Goal: Transaction & Acquisition: Purchase product/service

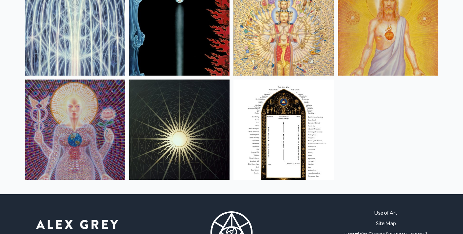
scroll to position [515, 0]
click at [308, 166] on img at bounding box center [284, 130] width 100 height 100
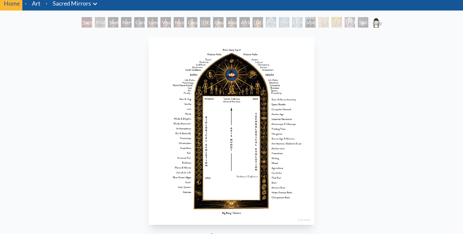
scroll to position [28, 0]
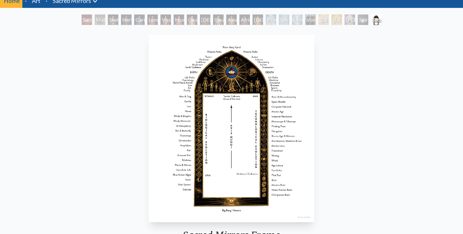
click at [334, 190] on div "Sacred Mirrors Frame in collaboration with [PERSON_NAME] 1985, polyester resin,…" at bounding box center [231, 200] width 453 height 337
click at [337, 189] on div "Sacred Mirrors Frame in collaboration with [PERSON_NAME] 1985, polyester resin,…" at bounding box center [231, 200] width 453 height 337
click at [281, 189] on img "23 / 23" at bounding box center [232, 128] width 166 height 187
click at [292, 194] on img "23 / 23" at bounding box center [232, 128] width 166 height 187
click at [297, 192] on img "23 / 23" at bounding box center [232, 128] width 166 height 187
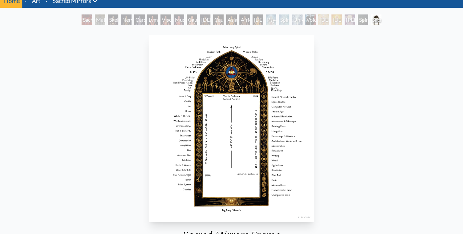
click at [299, 195] on img "23 / 23" at bounding box center [232, 128] width 166 height 187
click at [304, 198] on img "23 / 23" at bounding box center [232, 128] width 166 height 187
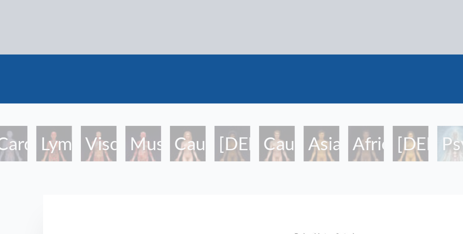
scroll to position [0, 0]
